Goal: Find specific page/section

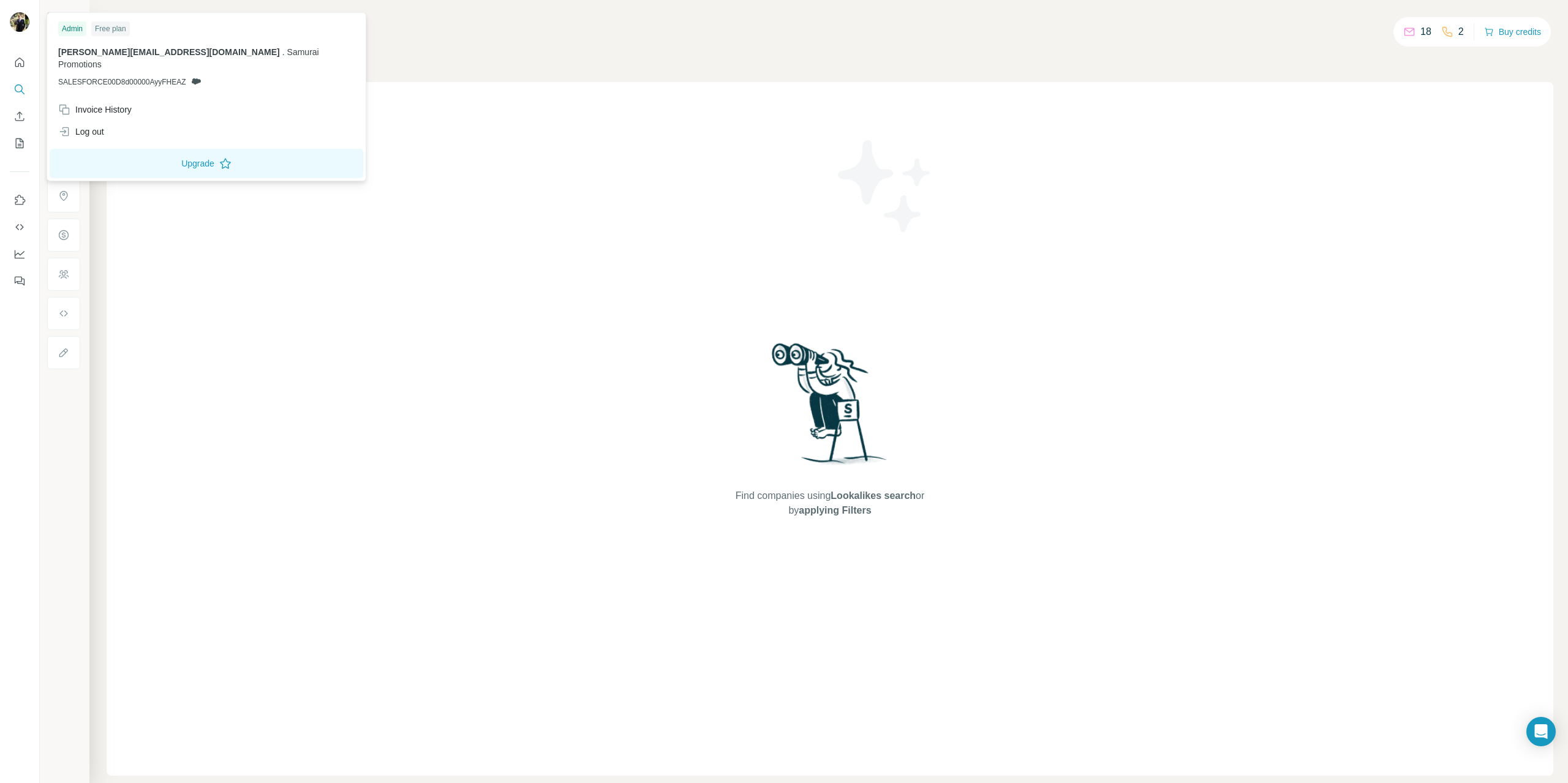
click at [197, 79] on icon at bounding box center [196, 81] width 9 height 6
